Goal: Task Accomplishment & Management: Manage account settings

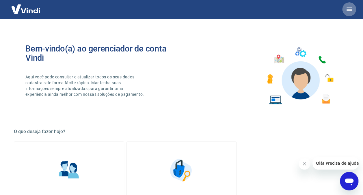
click at [350, 12] on icon "button" at bounding box center [349, 9] width 7 height 7
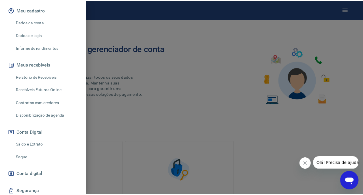
scroll to position [103, 0]
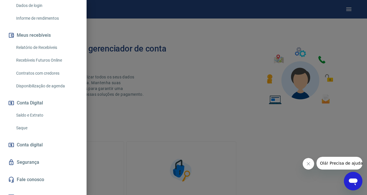
click at [39, 123] on link "Saque" at bounding box center [47, 128] width 66 height 12
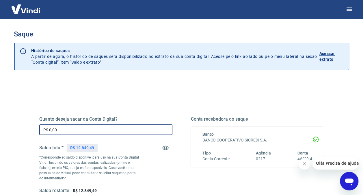
click at [133, 131] on input "R$ 0,00" at bounding box center [105, 129] width 133 height 11
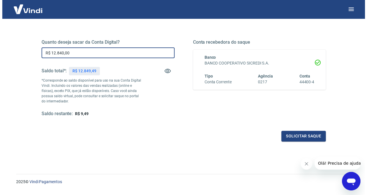
scroll to position [77, 0]
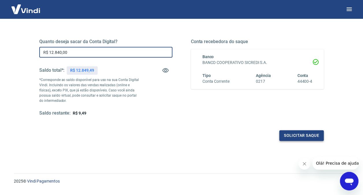
type input "R$ 12.840,00"
click at [299, 133] on button "Solicitar saque" at bounding box center [301, 135] width 44 height 11
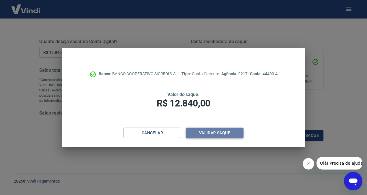
click at [216, 134] on button "Validar saque" at bounding box center [215, 132] width 58 height 11
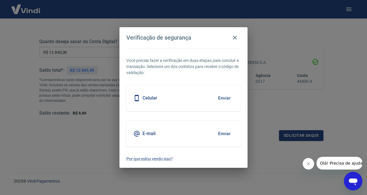
click at [225, 94] on button "Enviar" at bounding box center [224, 98] width 19 height 12
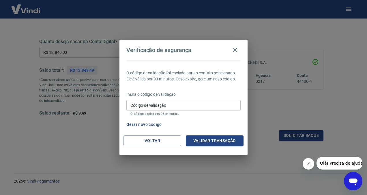
click at [208, 103] on input "Código de validação" at bounding box center [184, 105] width 114 height 11
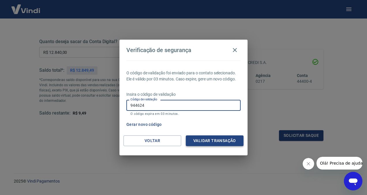
type input "944624"
click at [217, 142] on button "Validar transação" at bounding box center [215, 140] width 58 height 11
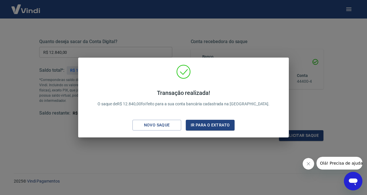
click at [217, 142] on div "Transação realizada! O saque de R$ 12.840,00 foi feito para a sua conta bancári…" at bounding box center [183, 97] width 367 height 195
